Goal: Task Accomplishment & Management: Use online tool/utility

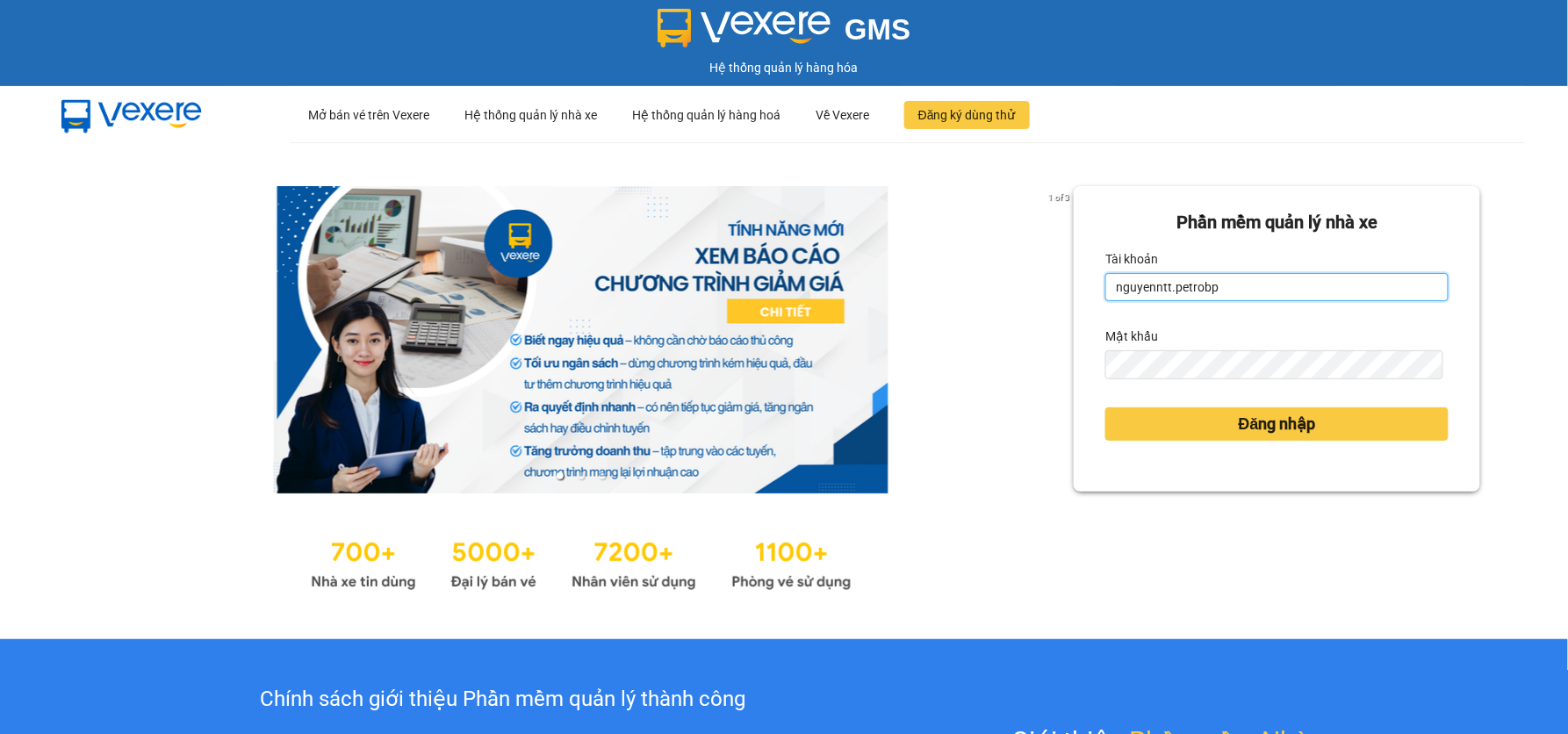
click at [1226, 288] on input "nguyenntt.petrobp" at bounding box center [1277, 287] width 344 height 28
type input "tuyenttt.petrobp"
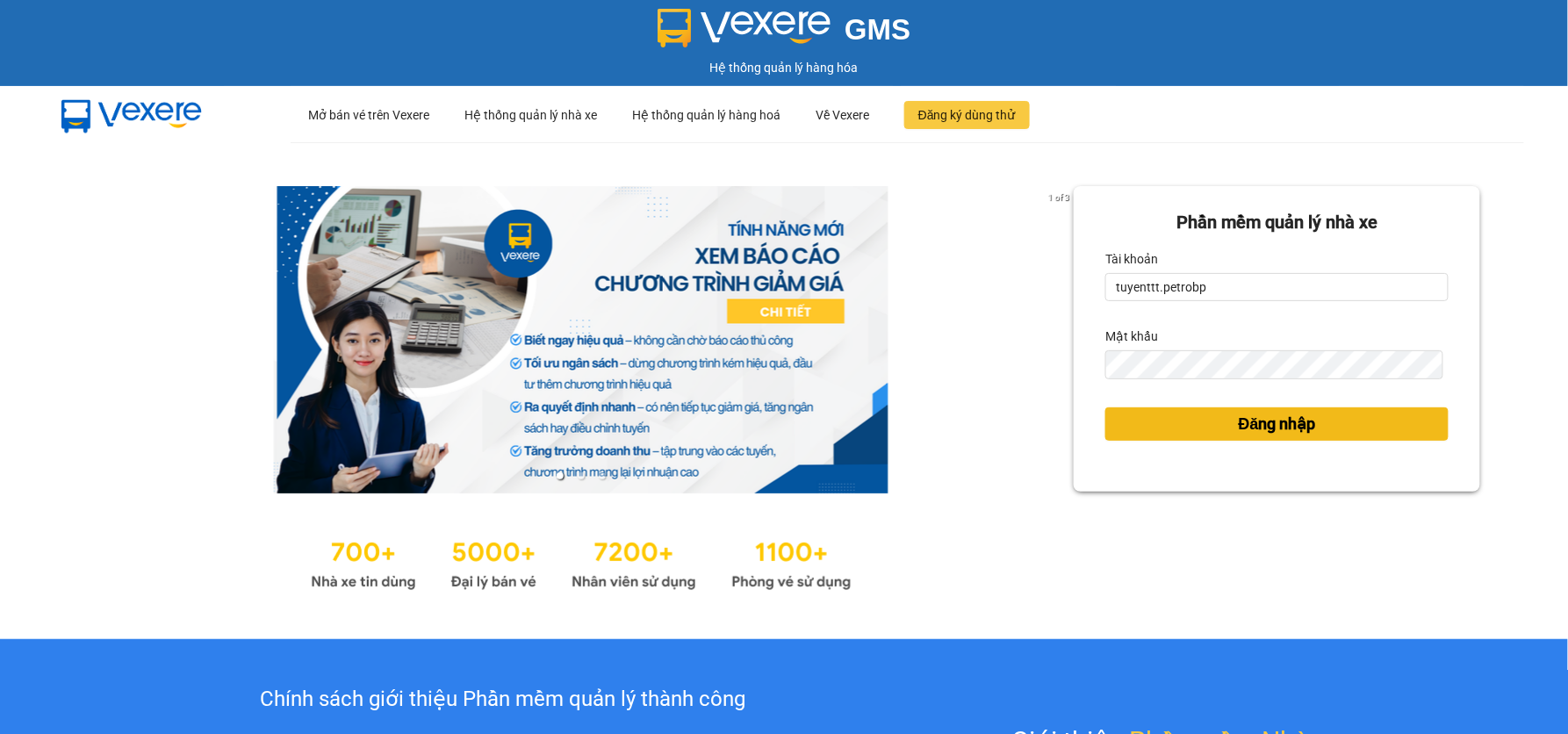
click at [1217, 418] on button "Đăng nhập" at bounding box center [1277, 424] width 344 height 33
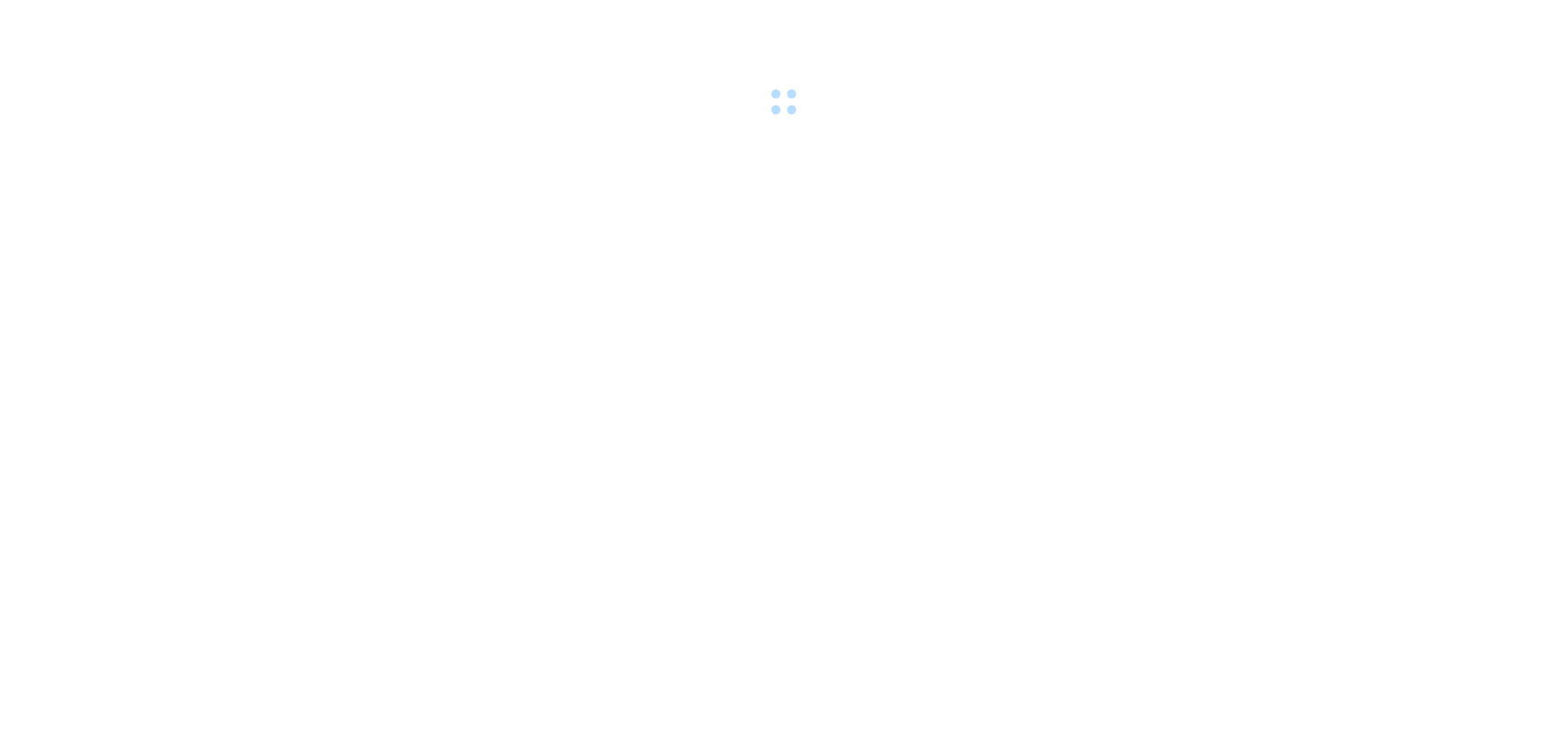
click at [1190, 113] on div at bounding box center [784, 60] width 1568 height 121
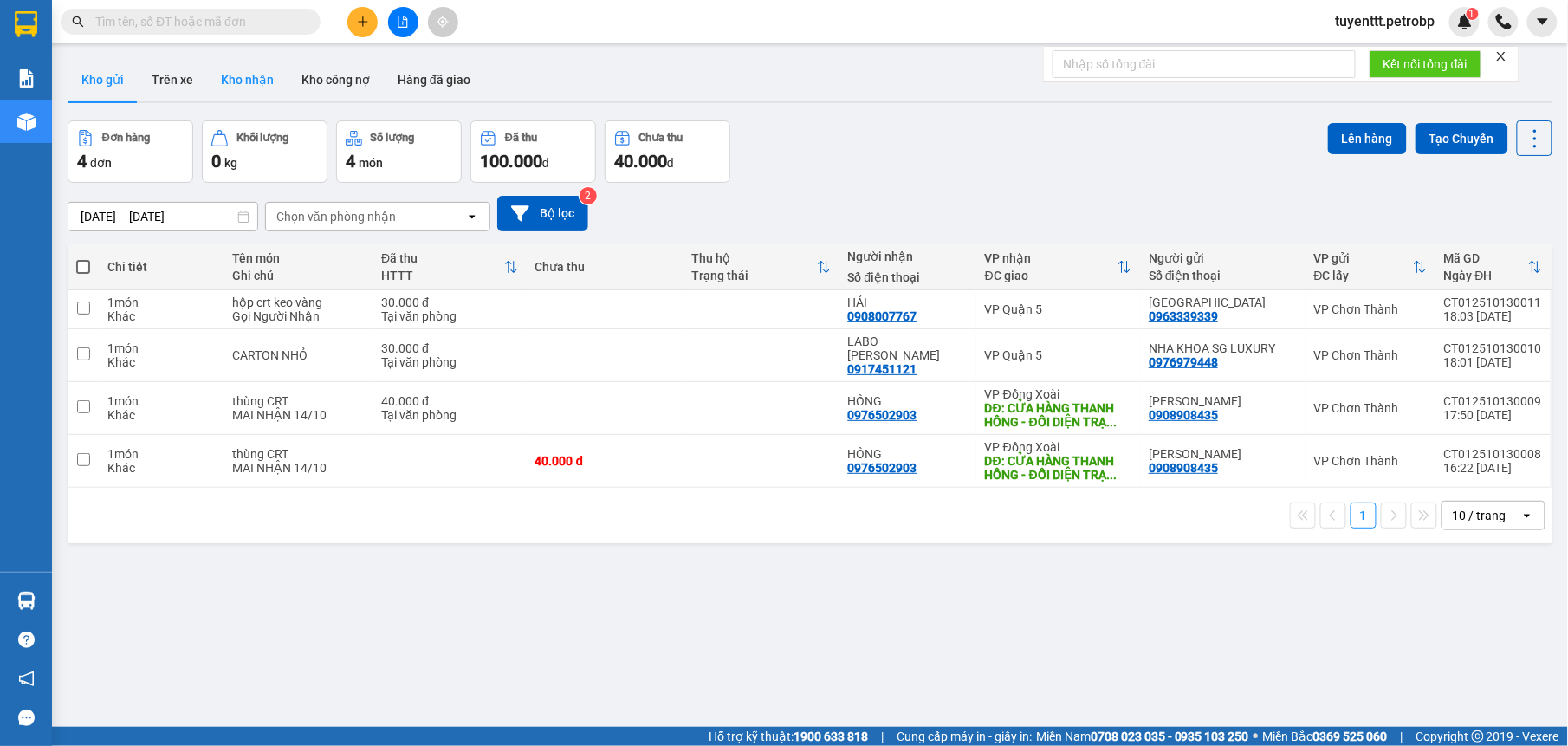
click at [251, 80] on button "Kho nhận" at bounding box center [248, 79] width 81 height 41
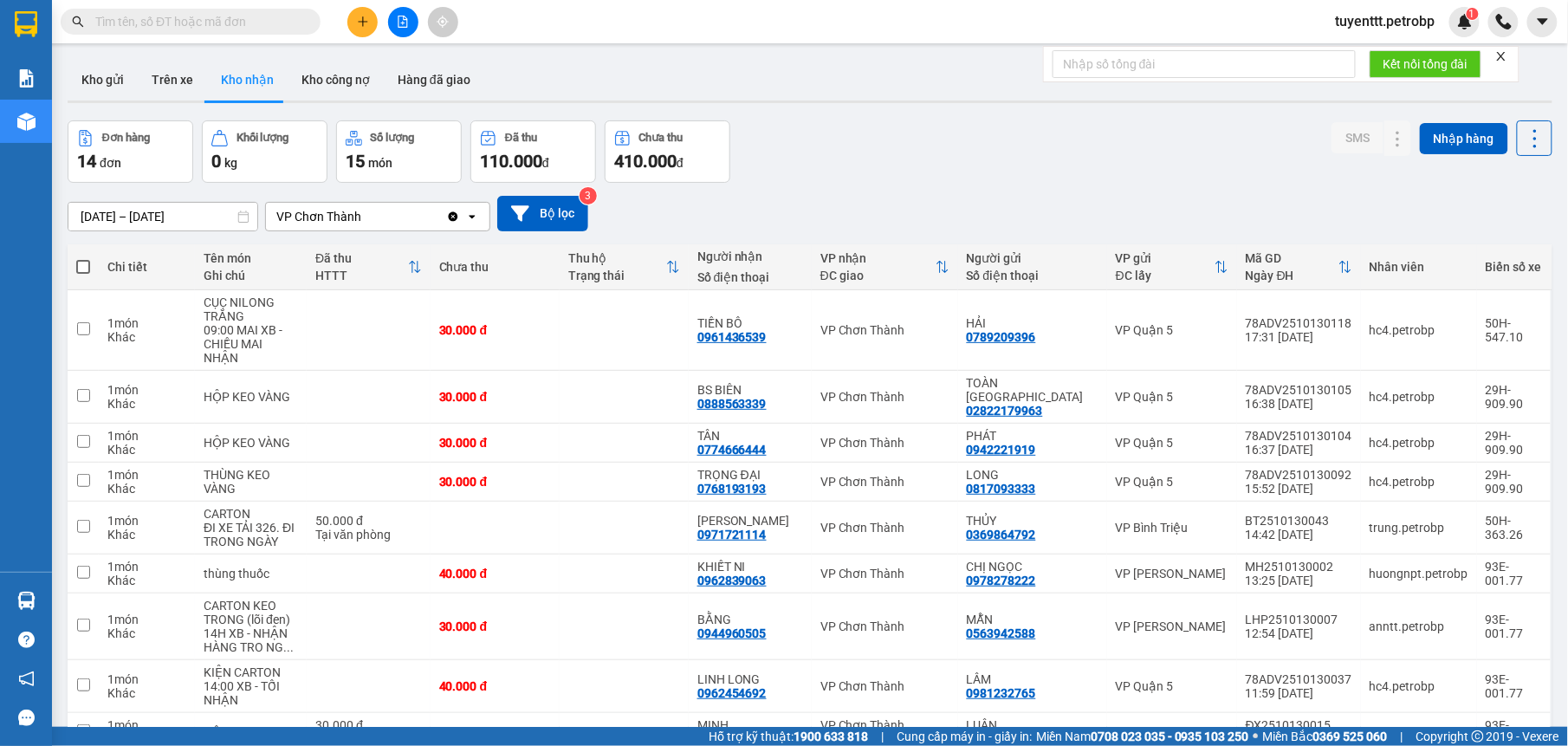
click at [143, 216] on input "[DATE] – [DATE]" at bounding box center [162, 216] width 189 height 28
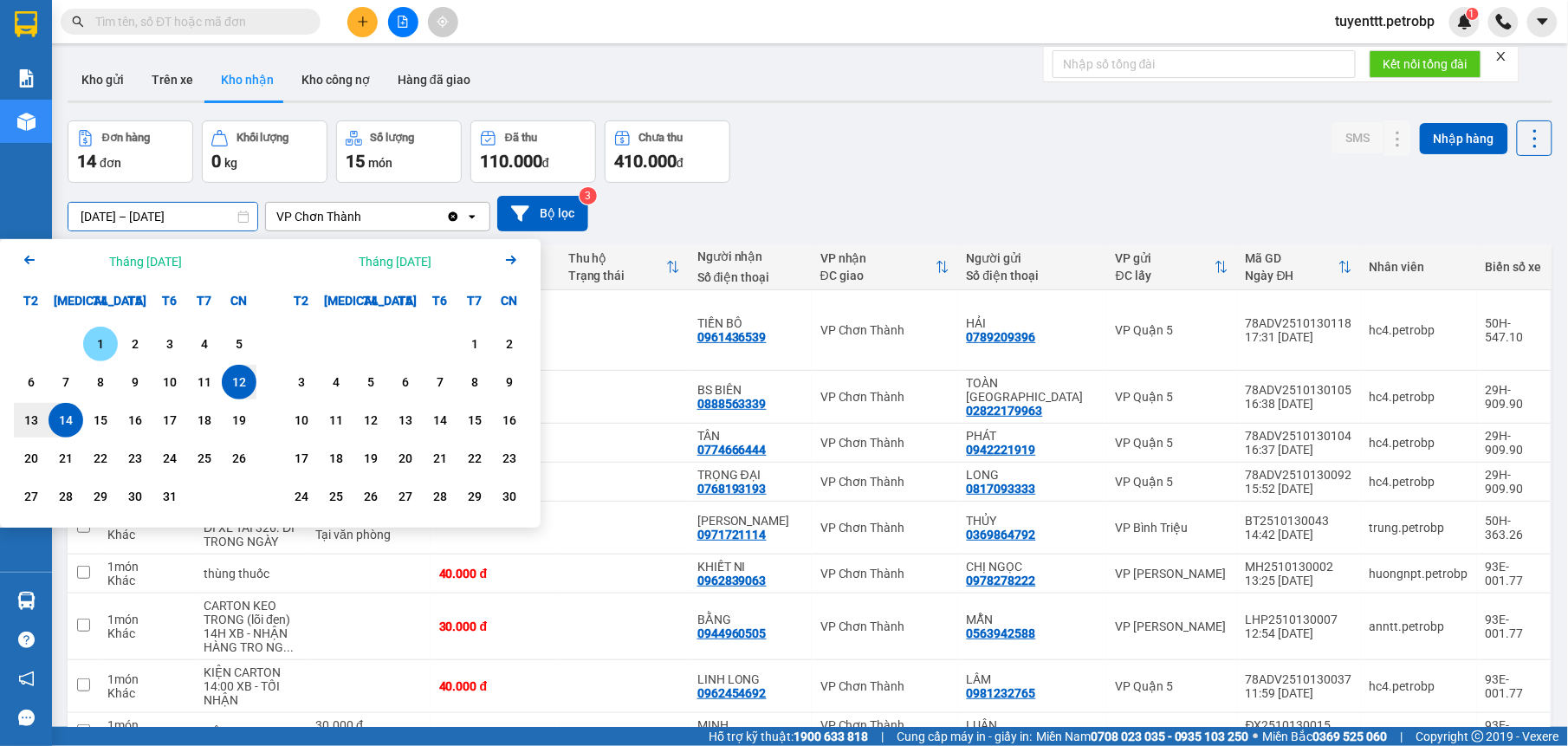
click at [102, 343] on div "1" at bounding box center [100, 344] width 24 height 21
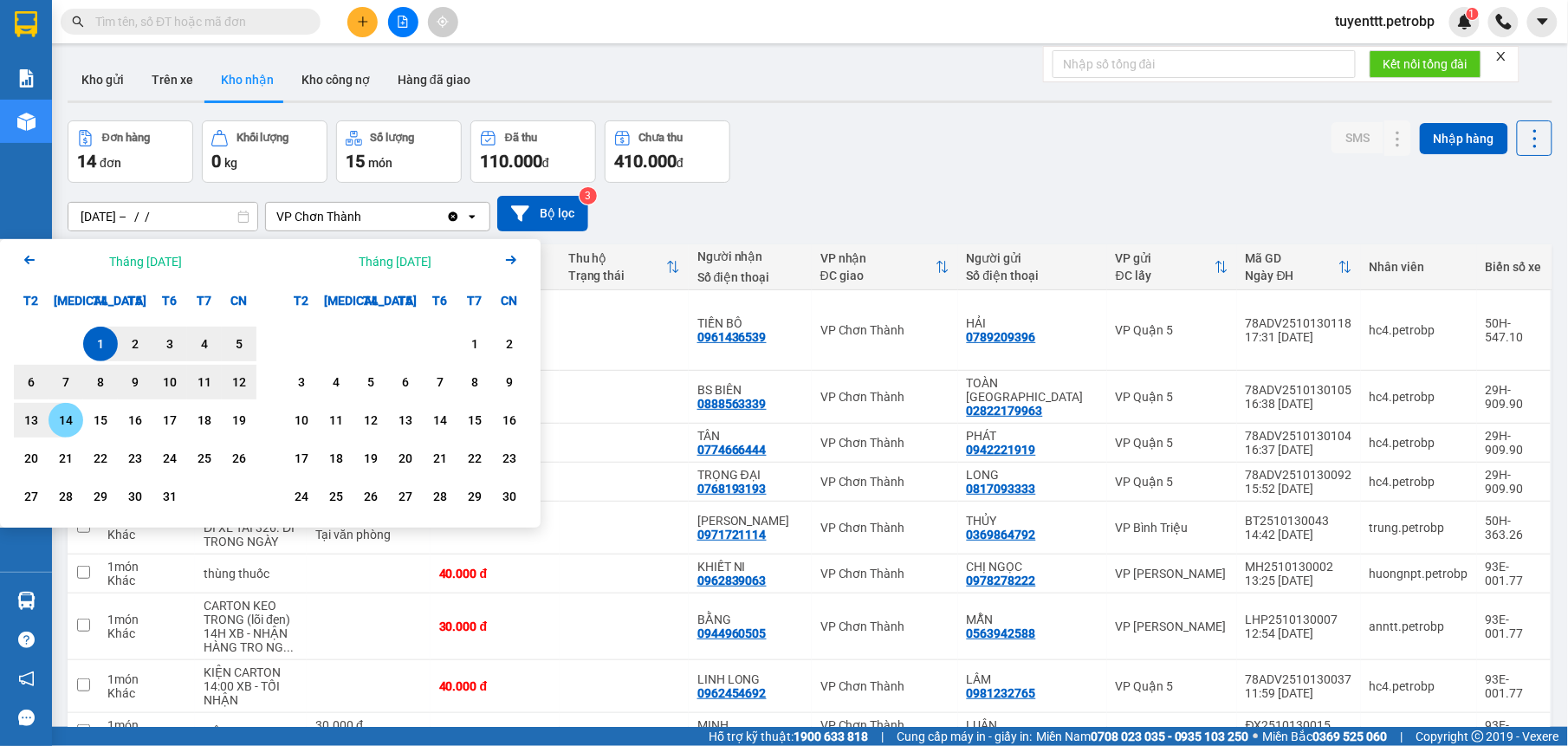
click at [70, 421] on div "14" at bounding box center [65, 421] width 24 height 21
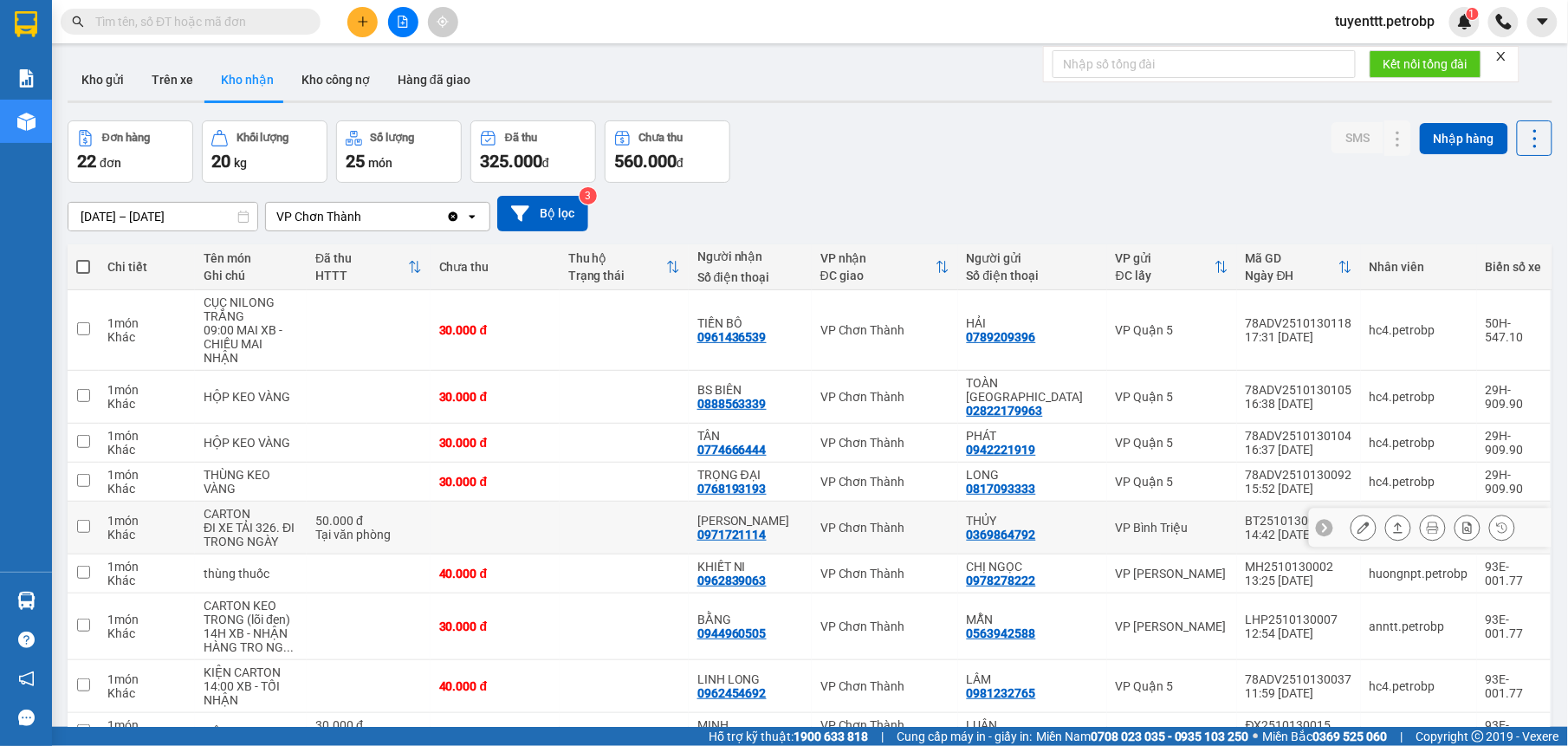
scroll to position [126, 0]
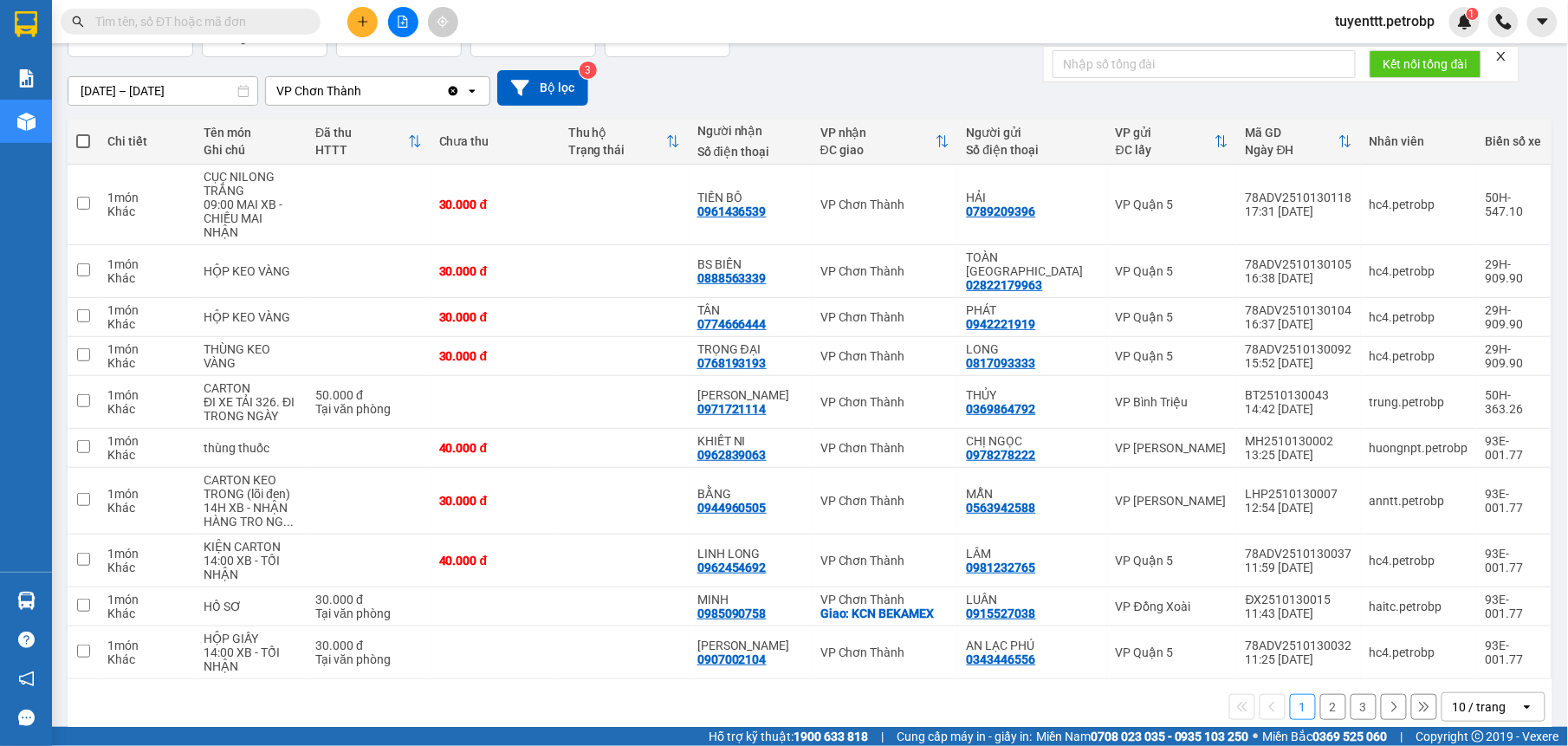
click at [1320, 694] on button "2" at bounding box center [1333, 707] width 26 height 26
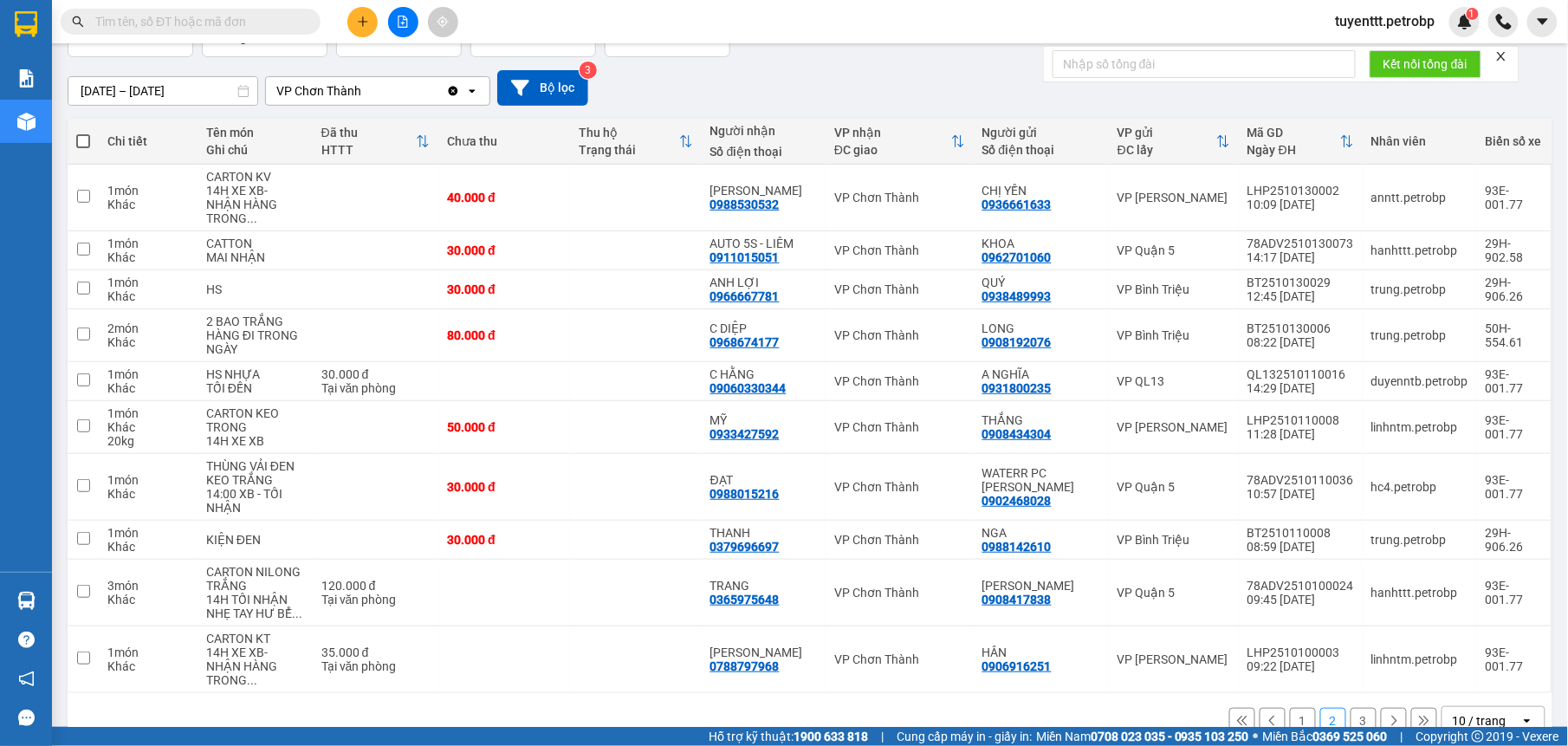
click at [1350, 708] on button "3" at bounding box center [1363, 720] width 26 height 26
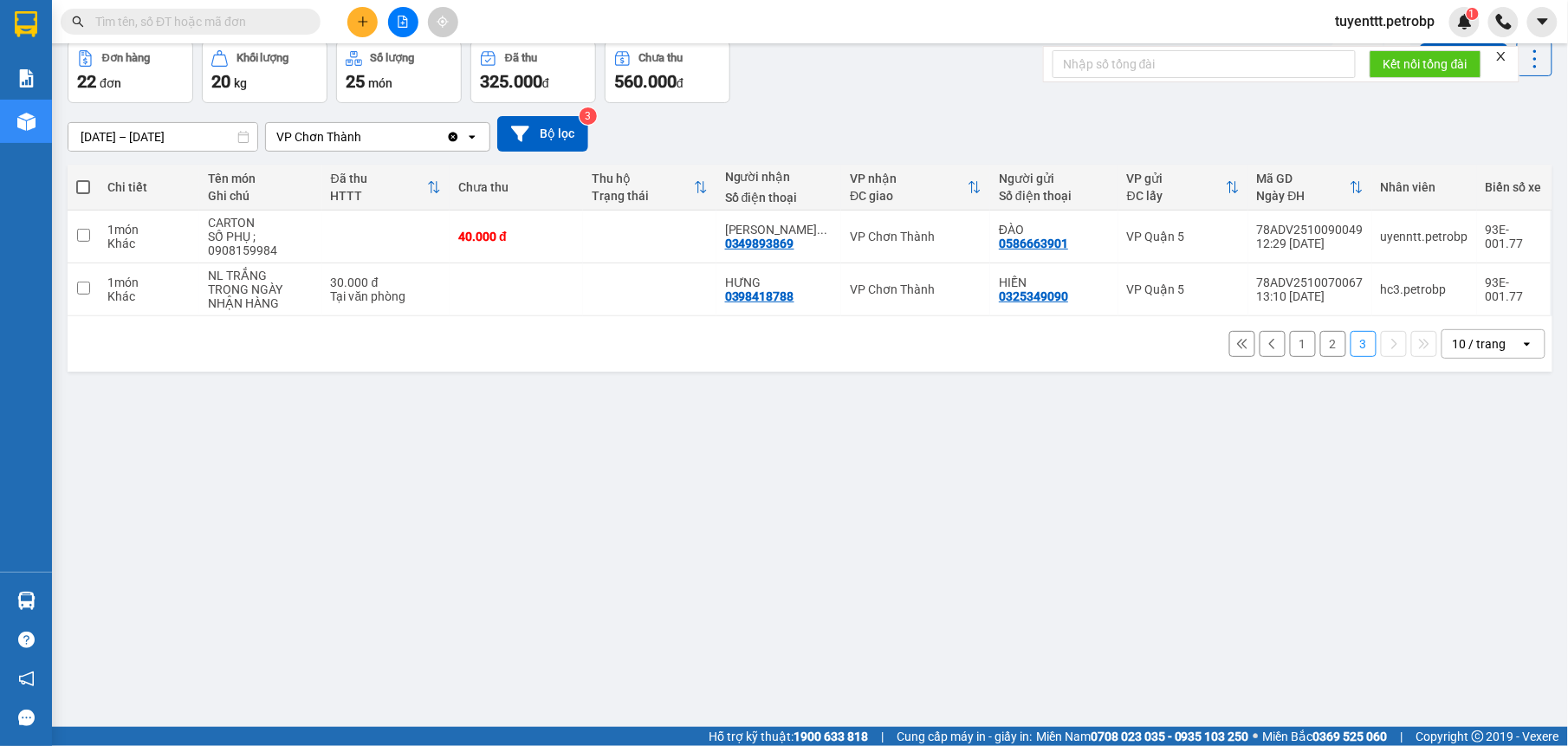
scroll to position [0, 0]
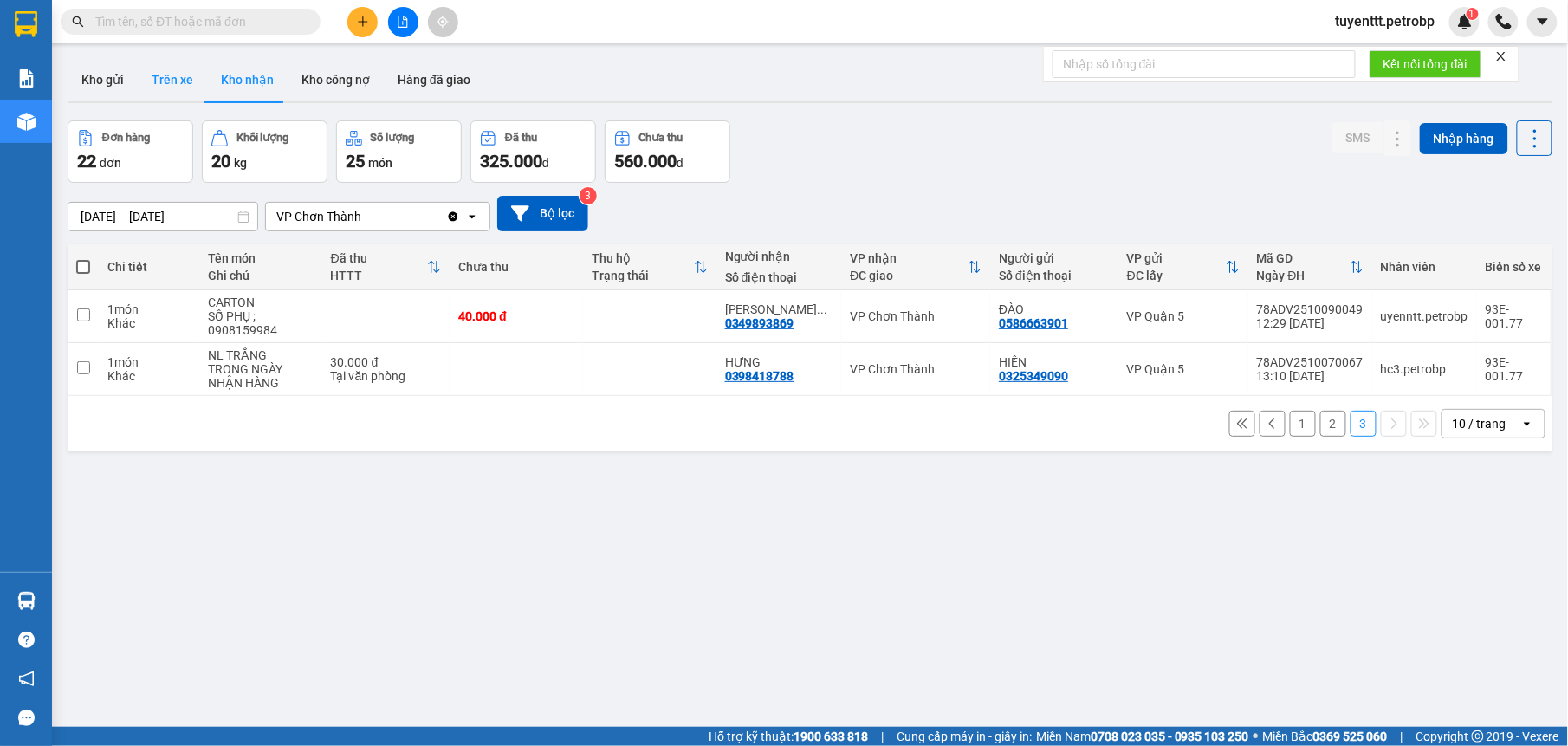
click at [154, 75] on button "Trên xe" at bounding box center [172, 79] width 69 height 41
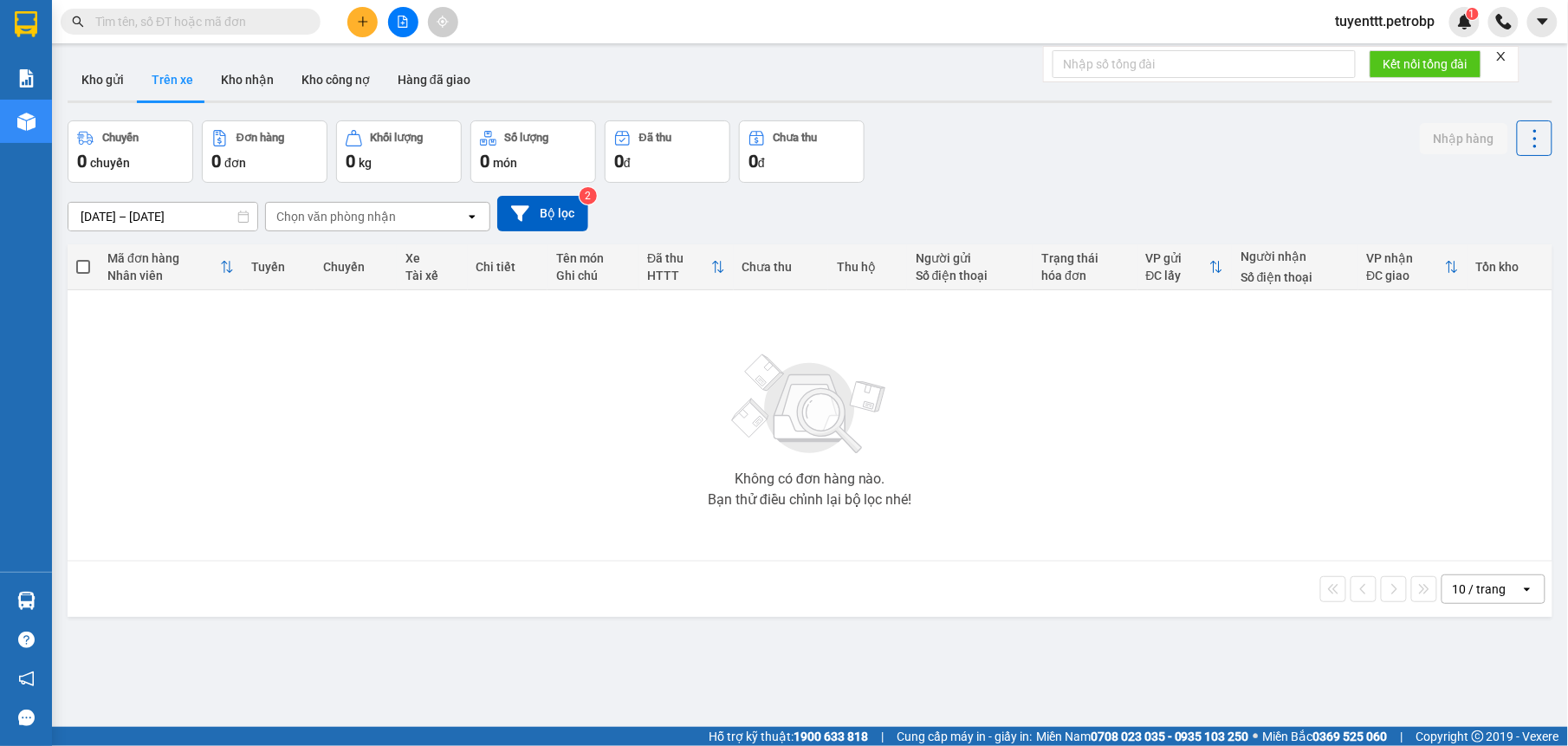
click at [164, 217] on input "[DATE] – [DATE]" at bounding box center [162, 216] width 189 height 28
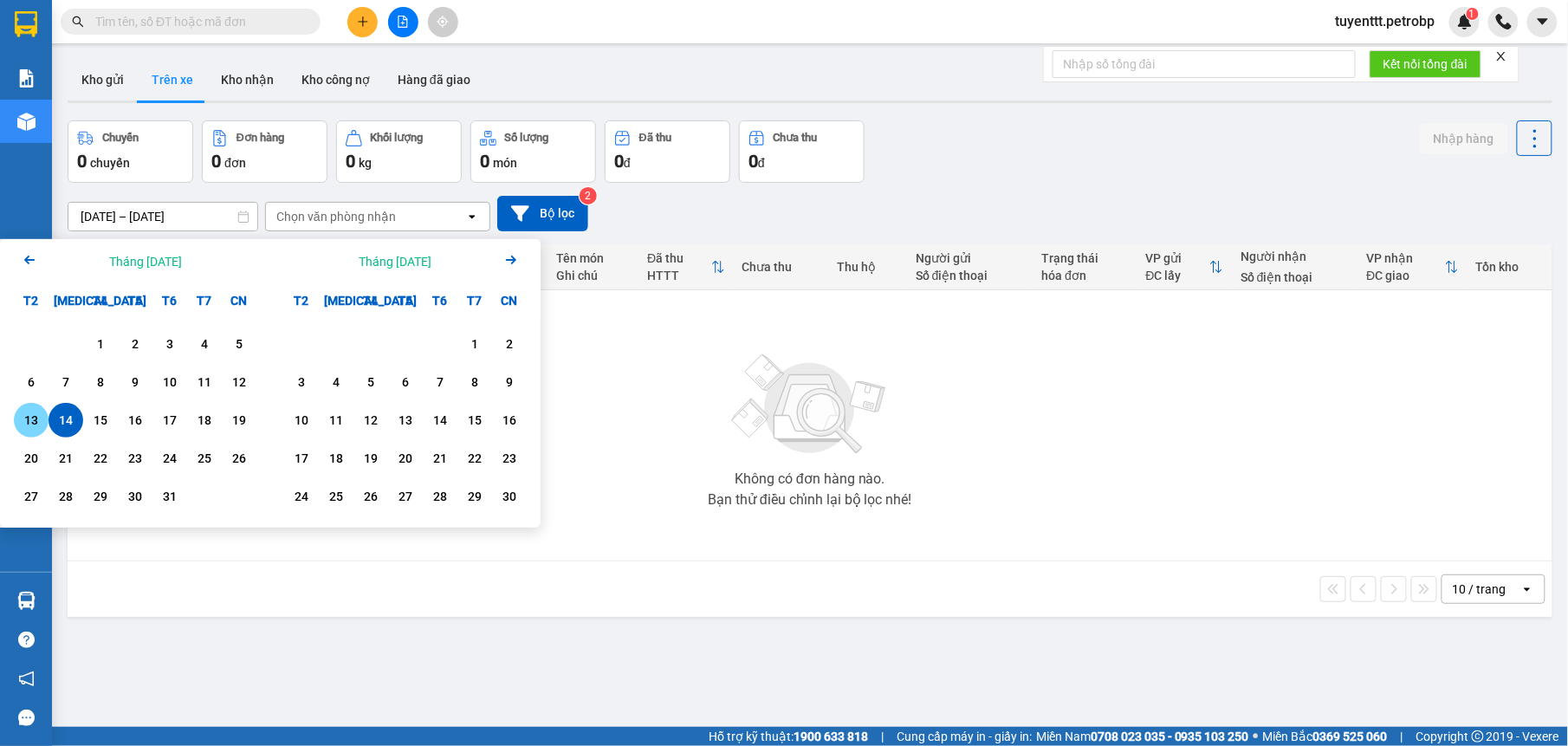
click at [36, 430] on div "13" at bounding box center [31, 421] width 24 height 21
click at [33, 427] on div "13" at bounding box center [31, 421] width 24 height 21
type input "[DATE] – [DATE]"
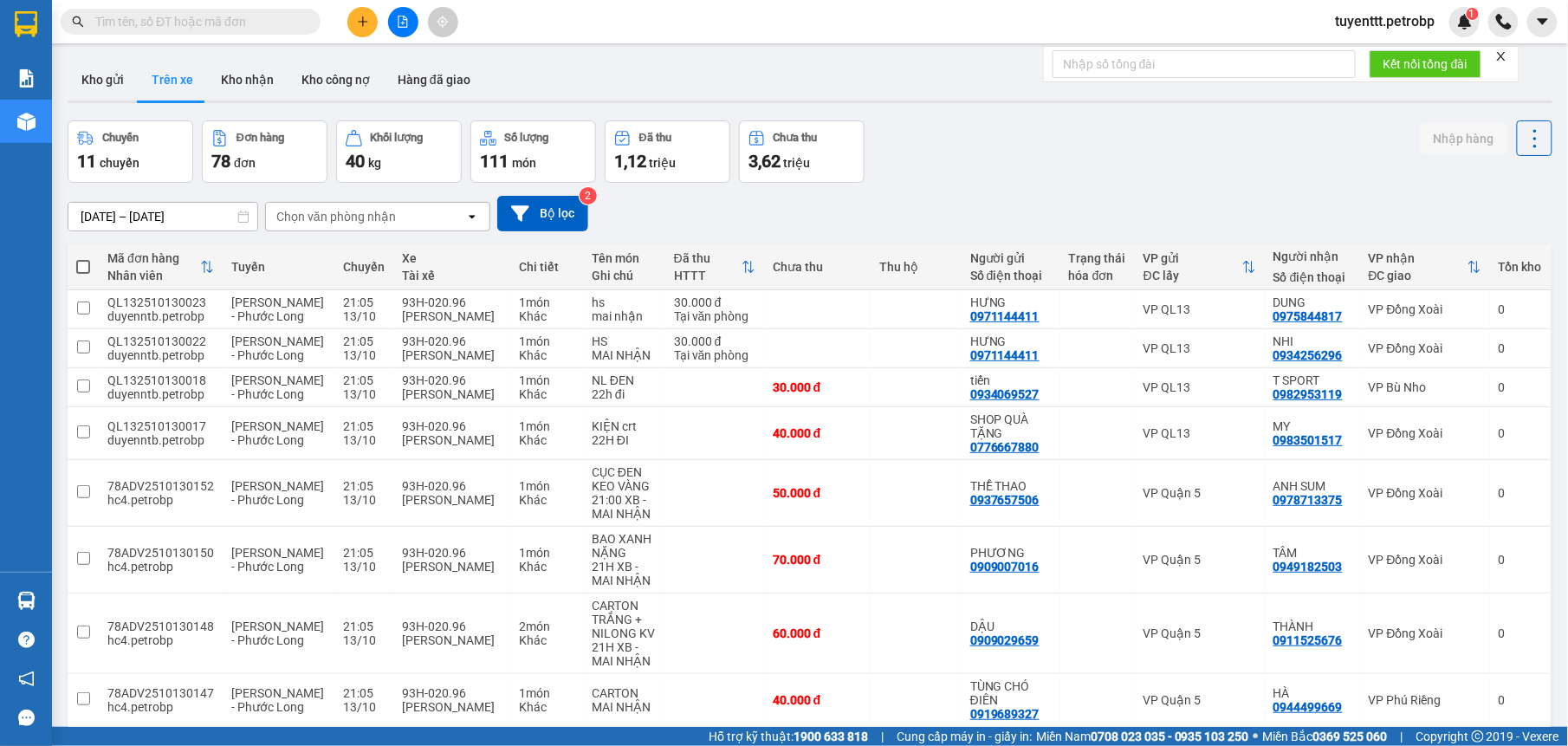
click at [430, 216] on div "Chọn văn phòng nhận" at bounding box center [365, 216] width 199 height 28
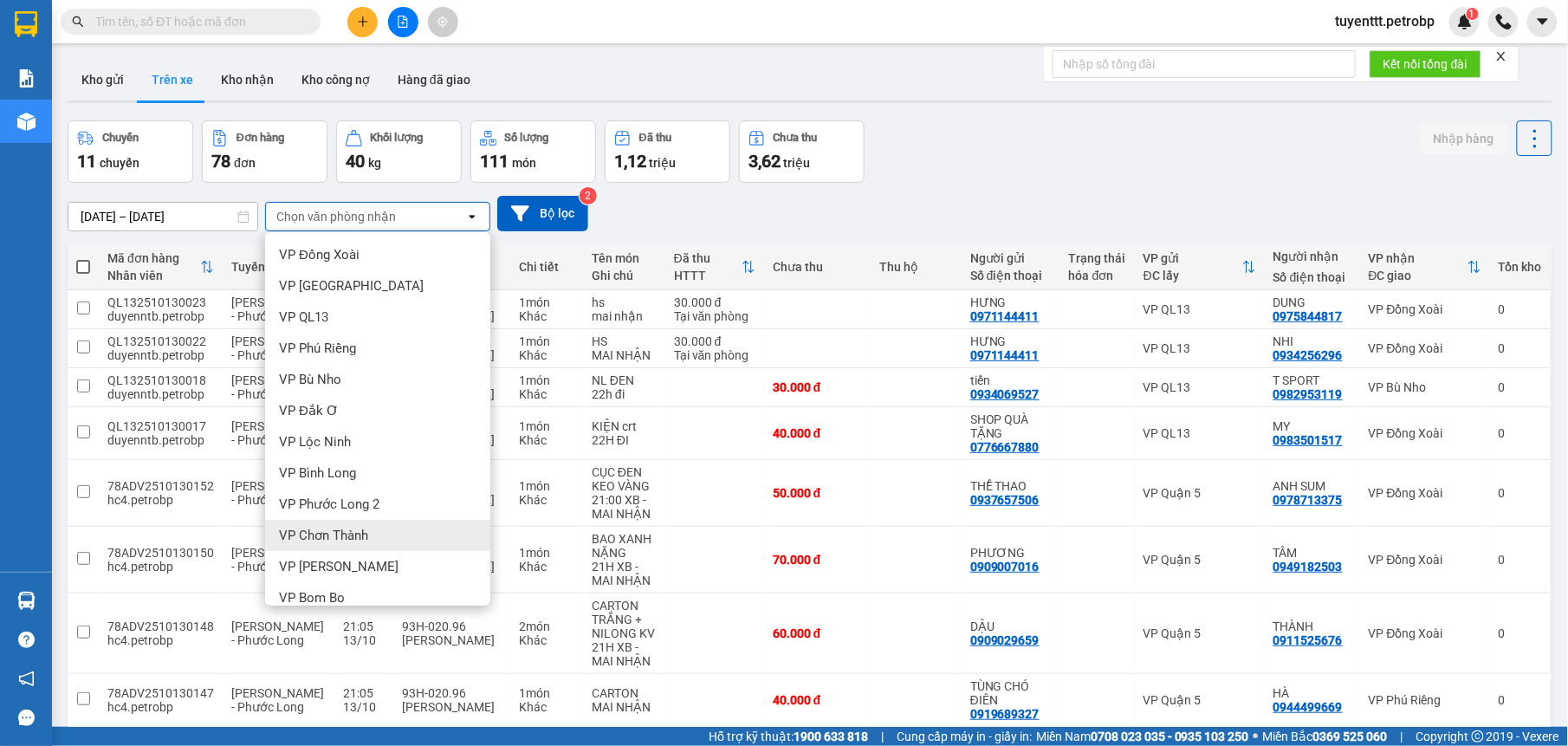
click at [341, 534] on span "VP Chơn Thành" at bounding box center [323, 536] width 89 height 17
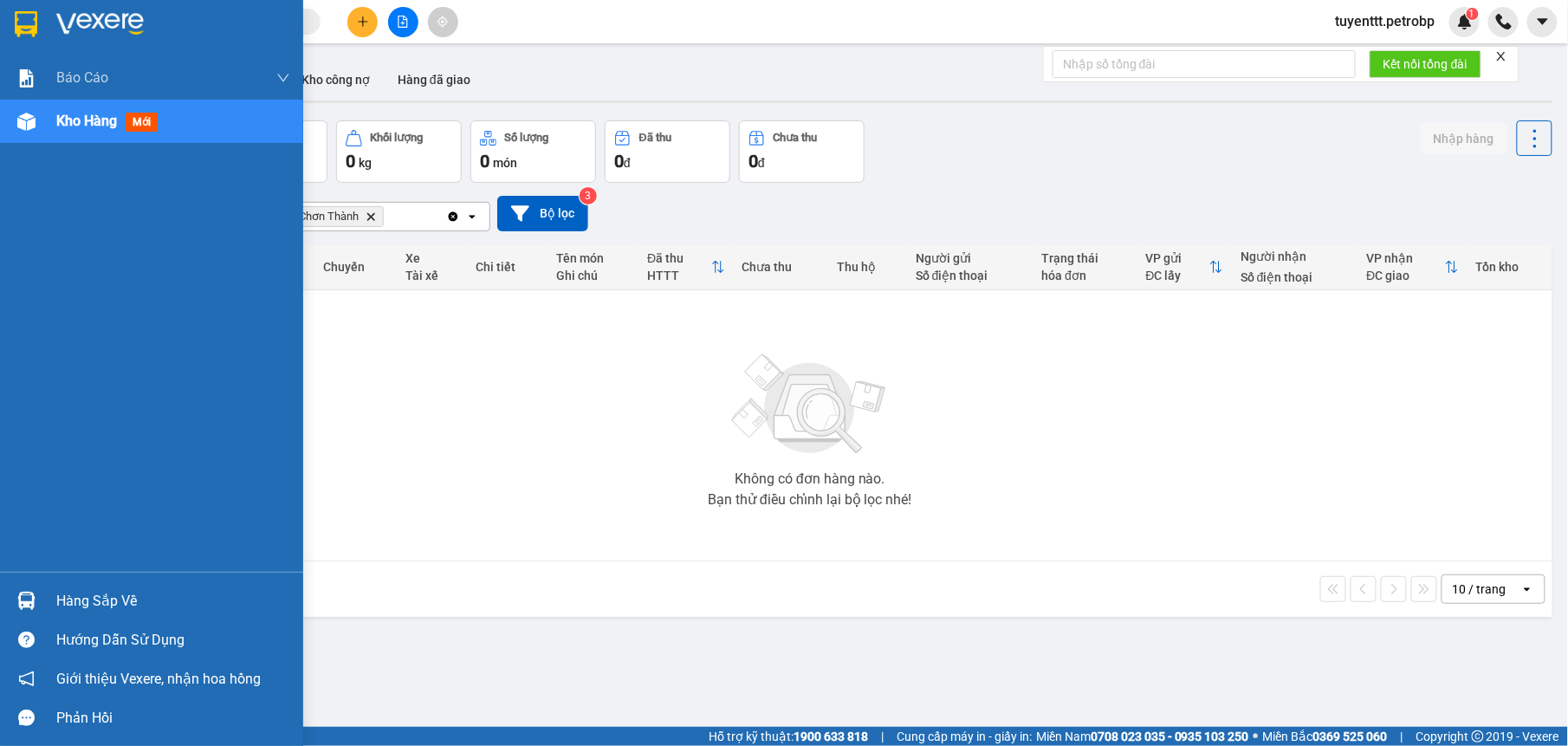
click at [25, 108] on div at bounding box center [27, 122] width 31 height 31
click at [58, 603] on div "Hàng sắp về" at bounding box center [174, 601] width 234 height 26
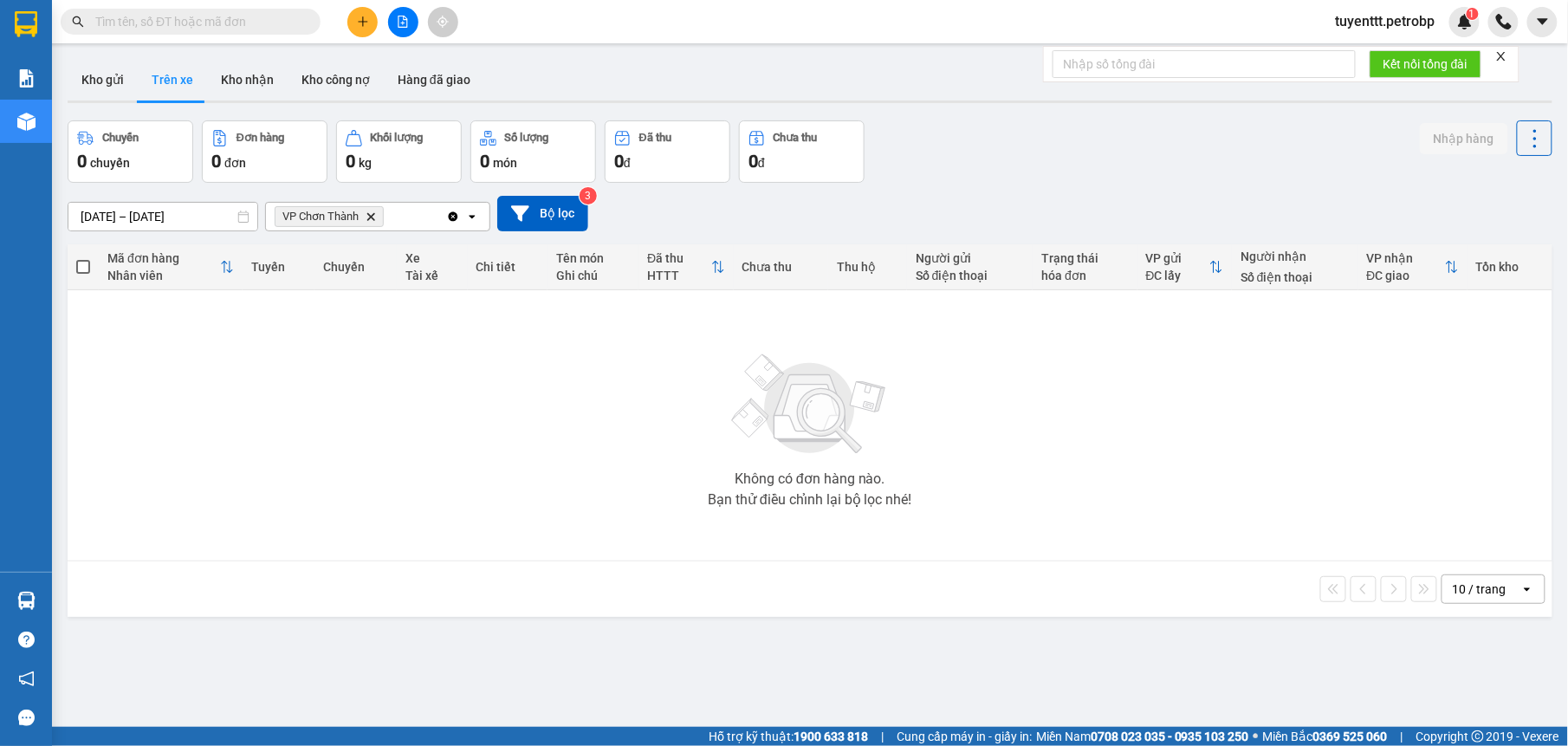
click at [1001, 670] on section "Kết quả tìm kiếm ( 0 ) Bộ lọc No Data tuyenttt.petrobp 1 Báo cáo 4 Thống kê doa…" at bounding box center [784, 373] width 1568 height 746
